Goal: Task Accomplishment & Management: Use online tool/utility

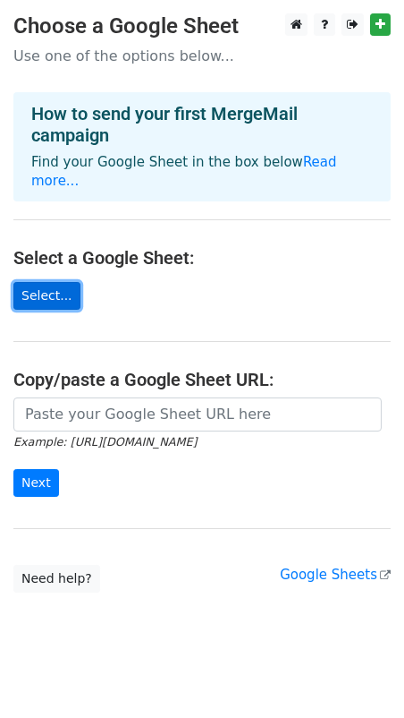
click at [46, 282] on link "Select..." at bounding box center [46, 296] width 67 height 28
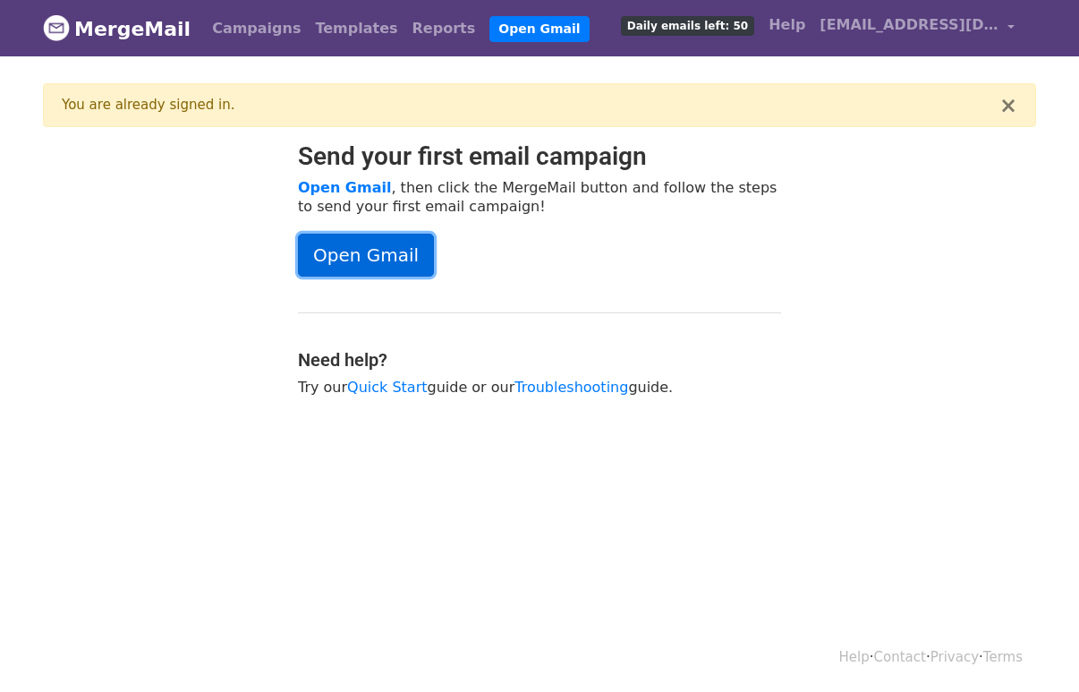
click at [366, 254] on link "Open Gmail" at bounding box center [366, 255] width 136 height 43
